Goal: Task Accomplishment & Management: Manage account settings

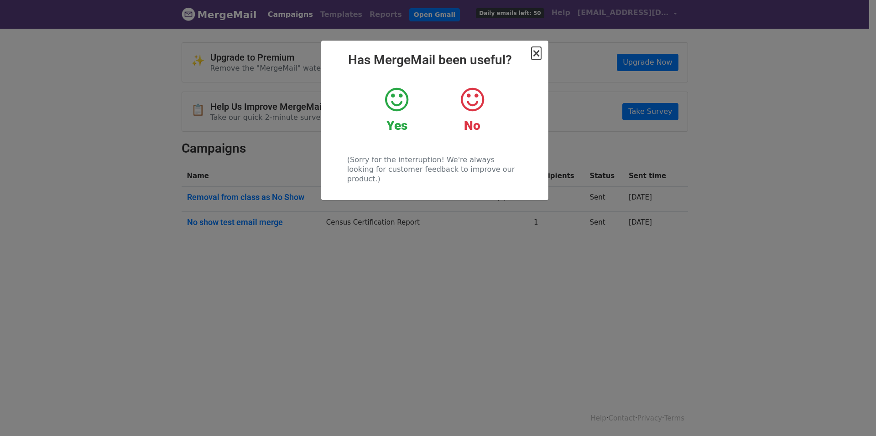
click at [535, 54] on span "×" at bounding box center [535, 53] width 9 height 13
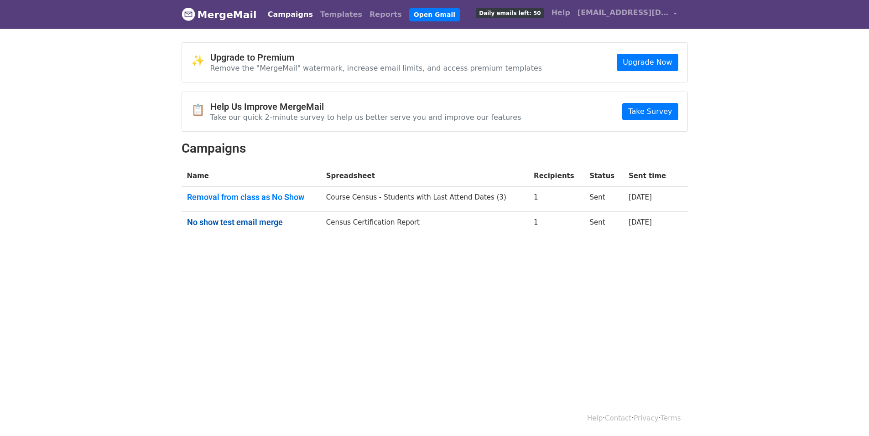
click at [275, 222] on link "No show test email merge" at bounding box center [251, 223] width 128 height 10
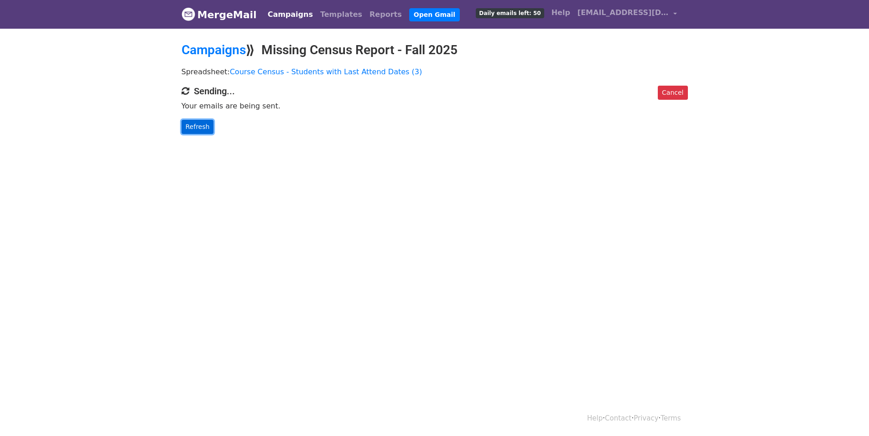
click at [187, 124] on link "Refresh" at bounding box center [198, 127] width 32 height 14
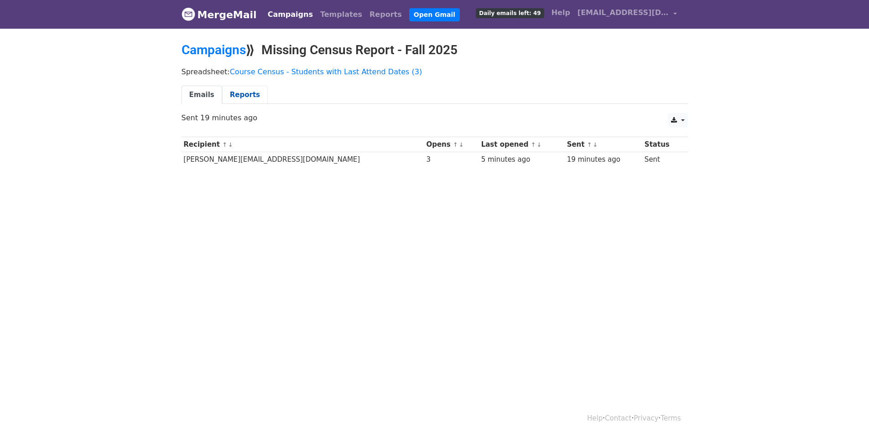
click at [234, 97] on link "Reports" at bounding box center [245, 95] width 46 height 19
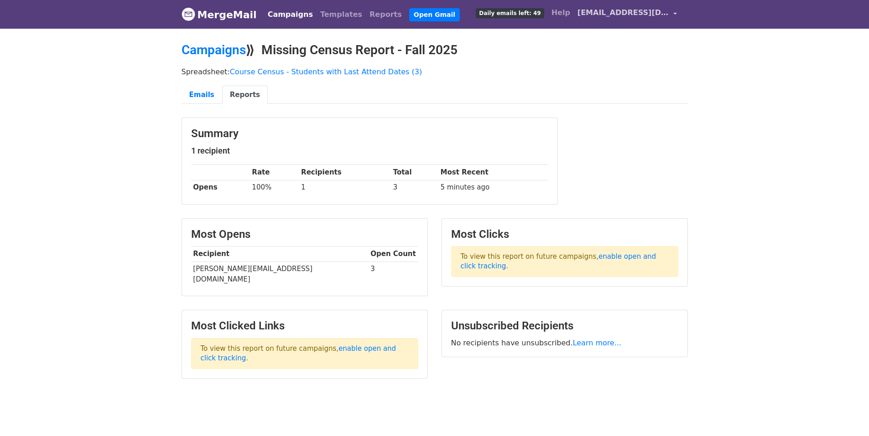
click at [631, 13] on span "[EMAIL_ADDRESS][DOMAIN_NAME]" at bounding box center [622, 12] width 91 height 11
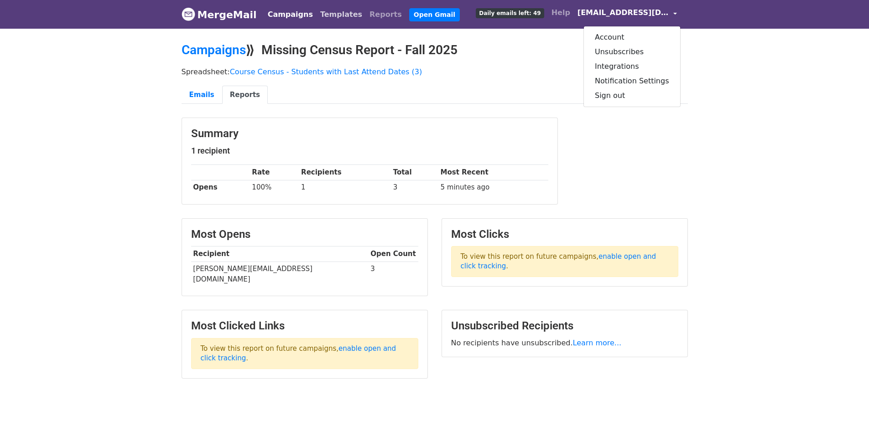
click at [322, 13] on link "Templates" at bounding box center [340, 14] width 49 height 18
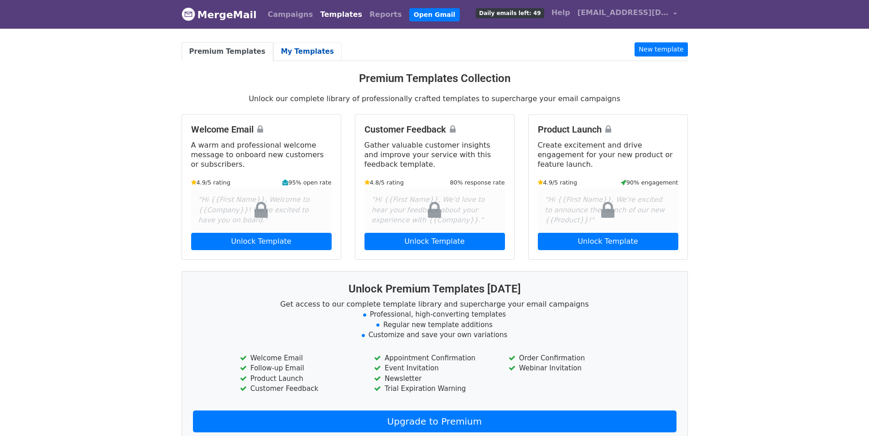
click at [292, 50] on link "My Templates" at bounding box center [307, 51] width 68 height 19
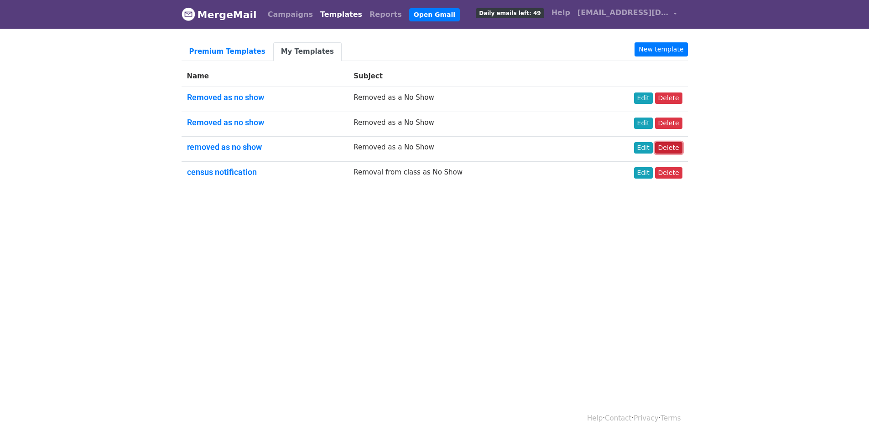
click at [673, 145] on link "Delete" at bounding box center [668, 147] width 27 height 11
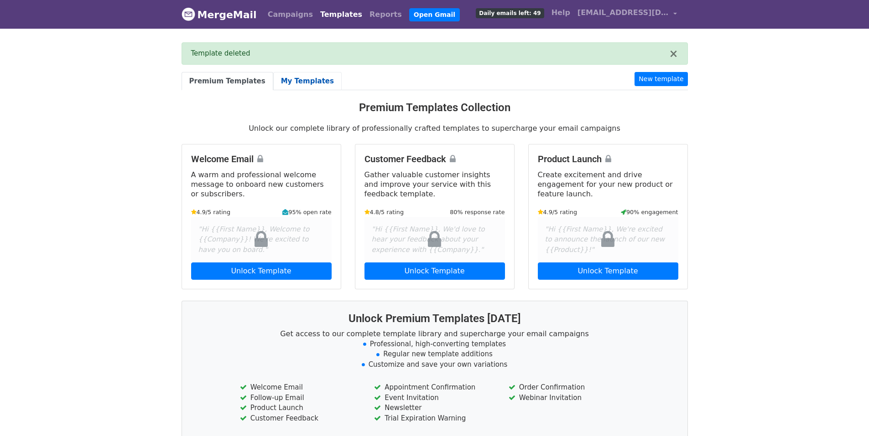
click at [292, 82] on link "My Templates" at bounding box center [307, 81] width 68 height 19
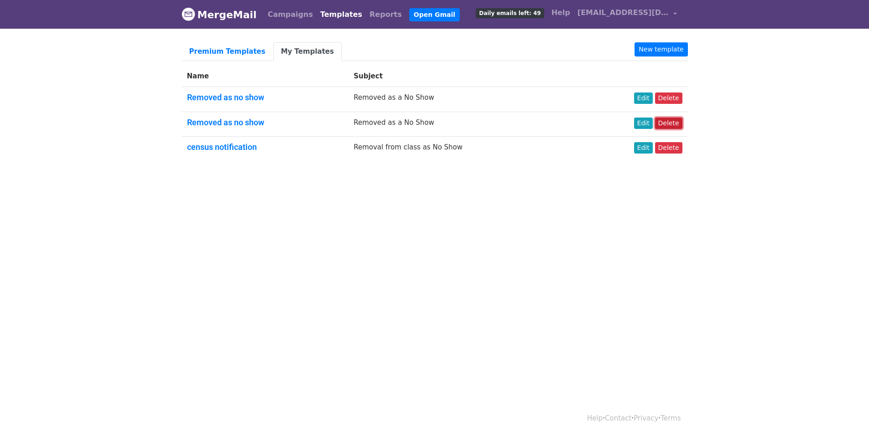
click at [674, 122] on link "Delete" at bounding box center [668, 123] width 27 height 11
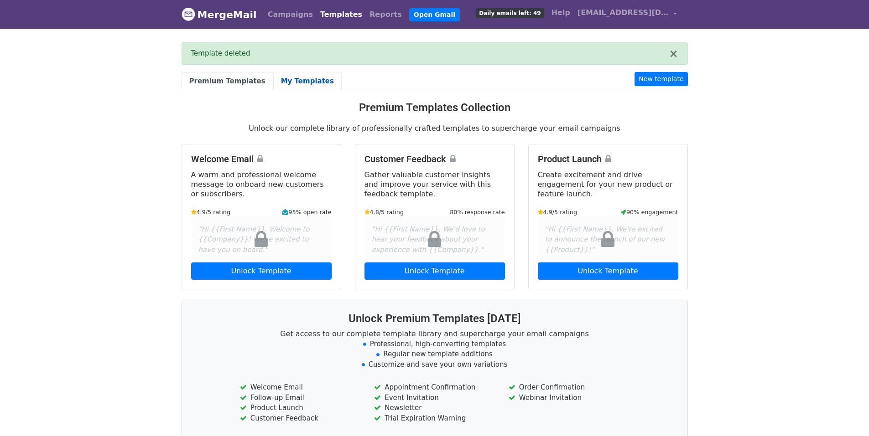
click at [301, 82] on link "My Templates" at bounding box center [307, 81] width 68 height 19
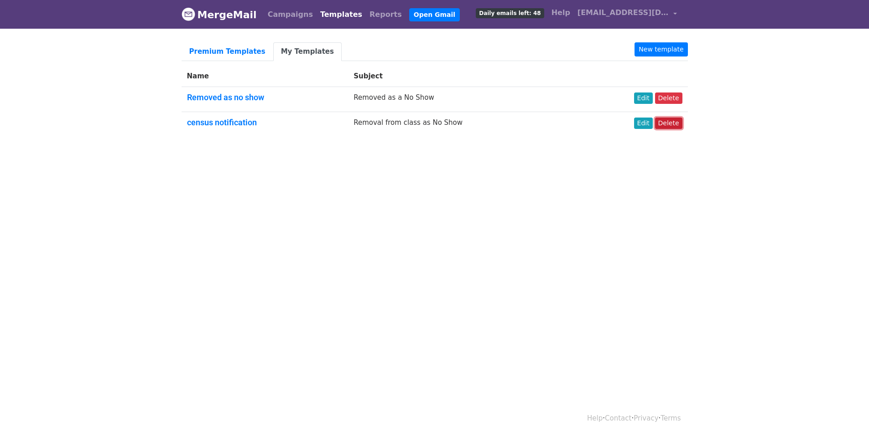
click at [676, 122] on link "Delete" at bounding box center [668, 123] width 27 height 11
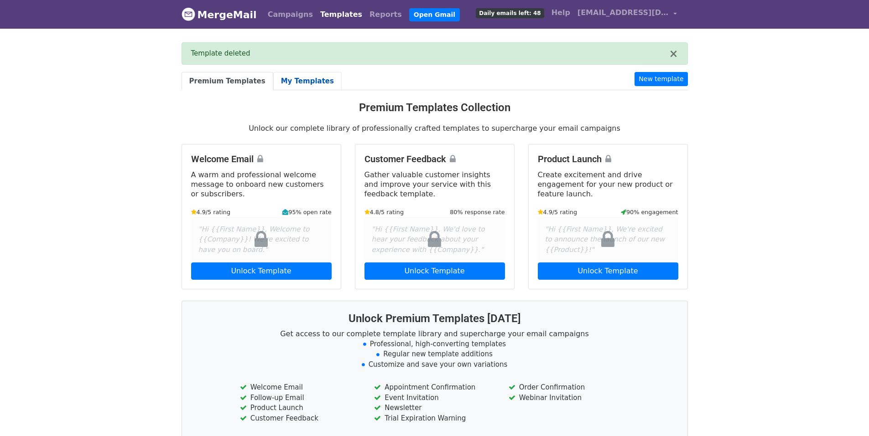
click at [303, 78] on link "My Templates" at bounding box center [307, 81] width 68 height 19
